Goal: Find specific page/section

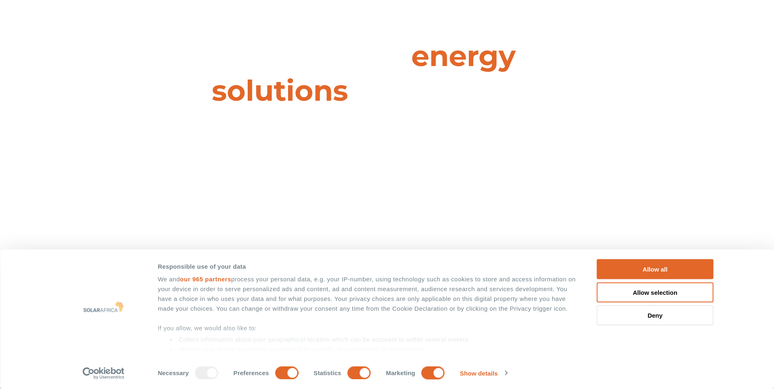
scroll to position [82, 0]
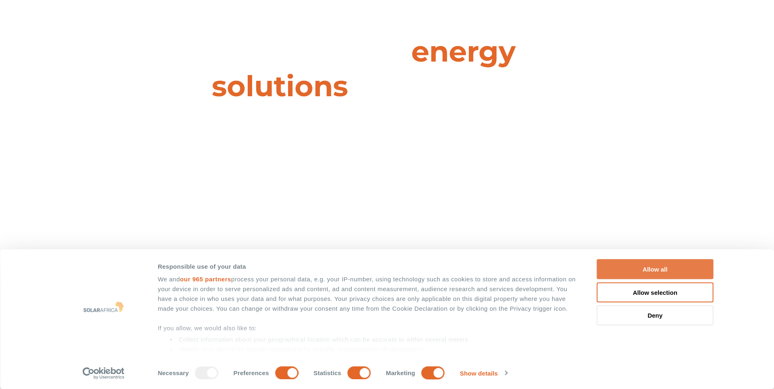
drag, startPoint x: 654, startPoint y: 273, endPoint x: 637, endPoint y: 273, distance: 17.5
click at [654, 273] on button "Allow all" at bounding box center [655, 270] width 117 height 20
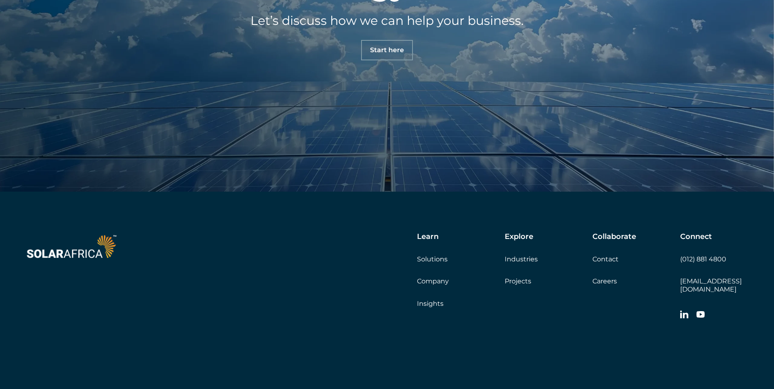
scroll to position [2857, 0]
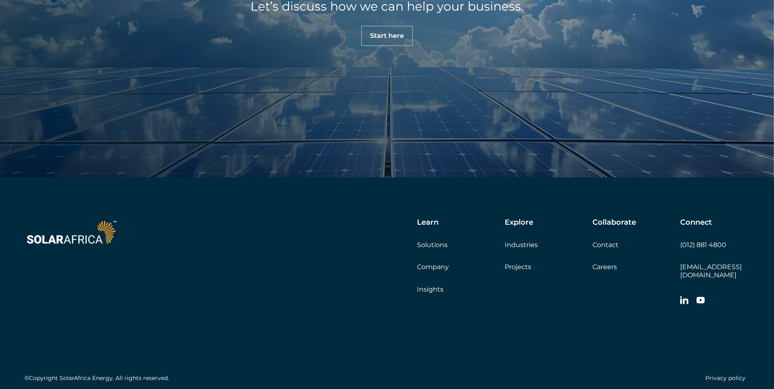
click at [615, 269] on link "Careers" at bounding box center [605, 267] width 24 height 8
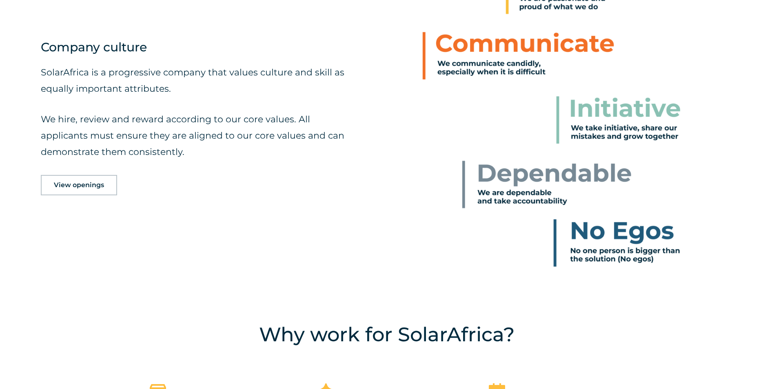
scroll to position [490, 0]
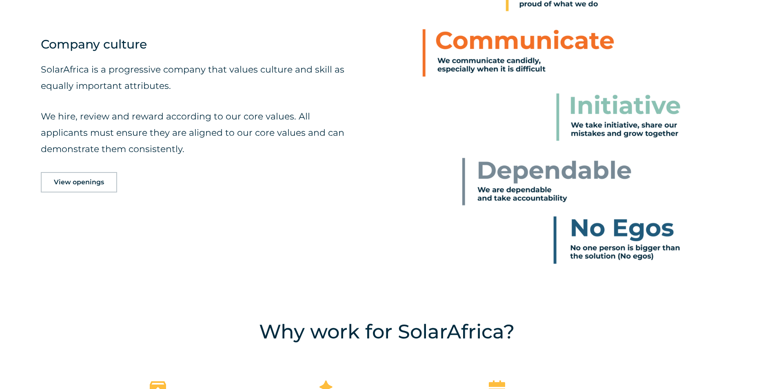
click at [85, 187] on link "View openings" at bounding box center [79, 182] width 76 height 20
